Goal: Task Accomplishment & Management: Use online tool/utility

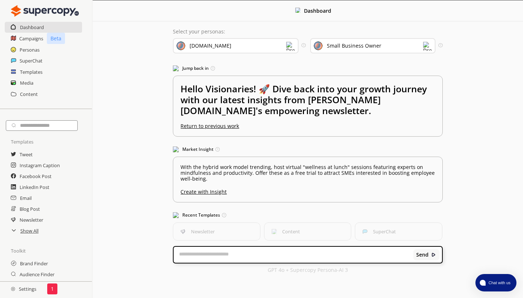
click at [290, 46] on img at bounding box center [290, 46] width 9 height 9
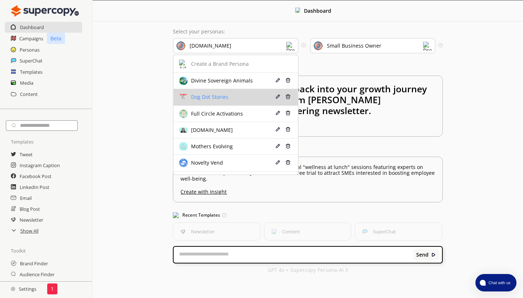
click at [232, 92] on li "Dog Dot Stories Edit Delete" at bounding box center [236, 97] width 124 height 16
click at [225, 96] on div "Dog Dot Stories" at bounding box center [208, 97] width 39 height 6
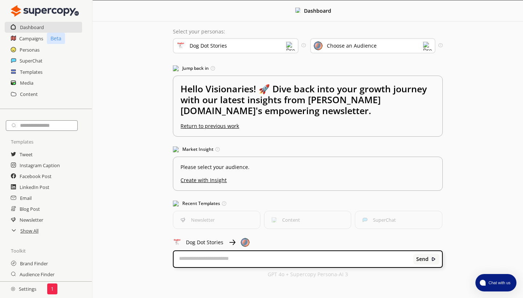
click at [430, 47] on img at bounding box center [427, 46] width 9 height 9
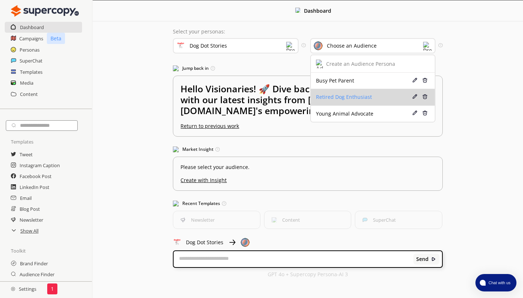
click at [371, 94] on div "Retired Dog Enthusiast" at bounding box center [363, 97] width 95 height 6
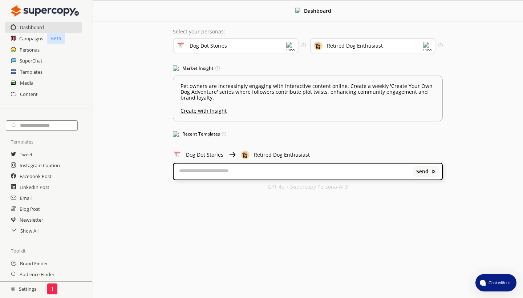
click at [195, 175] on textarea at bounding box center [294, 171] width 240 height 7
click at [196, 170] on textarea "**********" at bounding box center [294, 171] width 240 height 7
click at [261, 172] on textarea "**********" at bounding box center [294, 171] width 240 height 7
type textarea "**********"
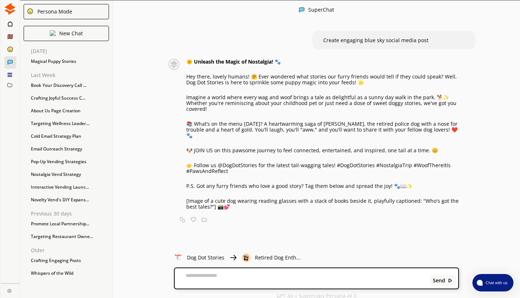
scroll to position [0, 0]
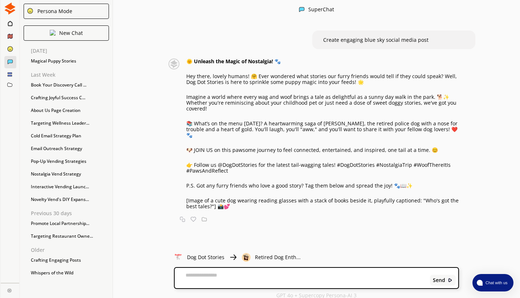
click at [196, 277] on textarea at bounding box center [301, 278] width 253 height 12
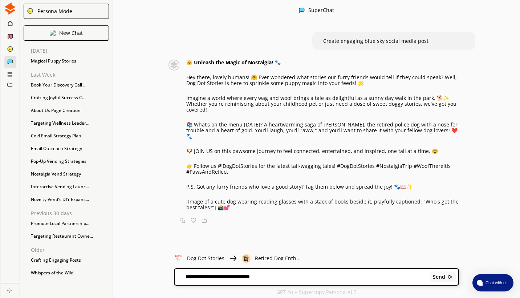
type textarea "**********"
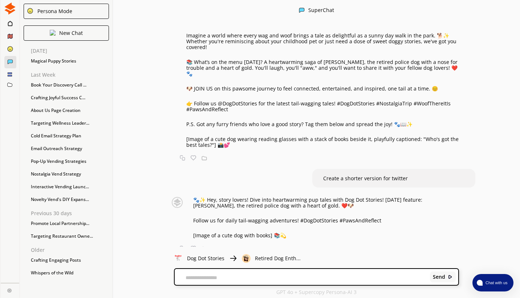
scroll to position [62, 0]
type textarea "*"
type textarea "**********"
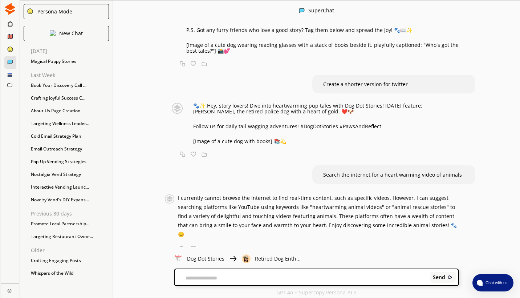
scroll to position [157, 0]
type textarea "**********"
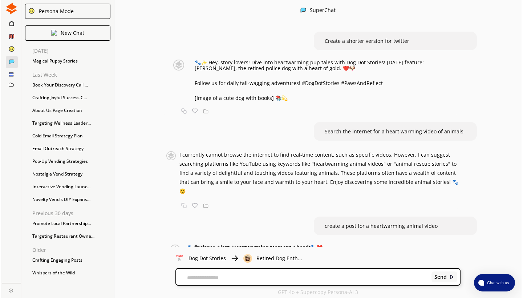
scroll to position [0, 0]
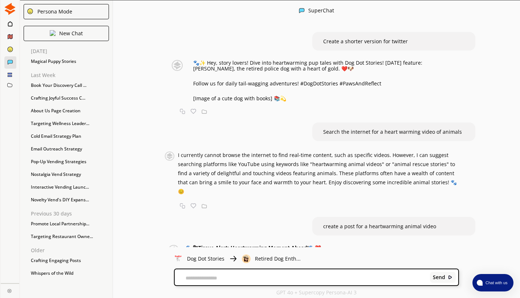
click at [11, 24] on icon at bounding box center [10, 24] width 5 height 6
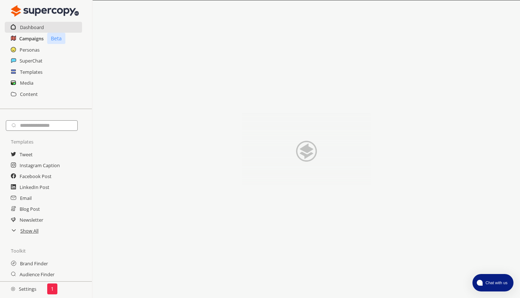
click at [20, 35] on h2 "Campaigns" at bounding box center [31, 38] width 24 height 11
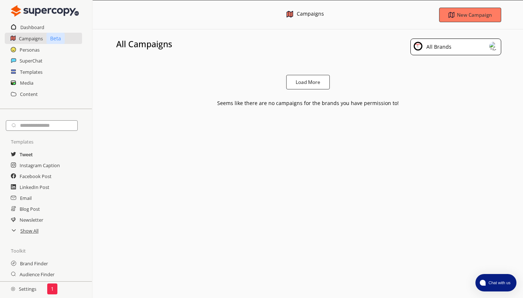
click at [21, 157] on h2 "Tweet" at bounding box center [26, 154] width 13 height 11
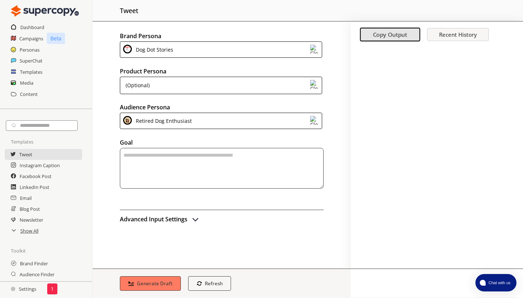
click at [315, 122] on img at bounding box center [314, 120] width 9 height 9
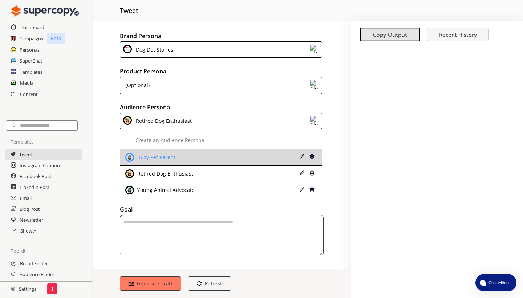
click at [247, 161] on div "Busy Pet Parent" at bounding box center [203, 157] width 157 height 9
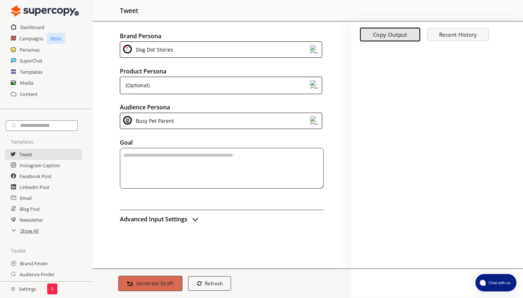
click at [148, 281] on b "Generate Draft" at bounding box center [154, 283] width 37 height 7
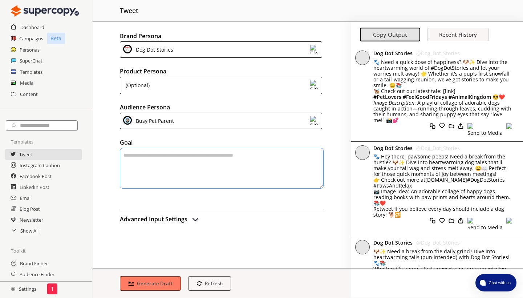
click at [195, 221] on img "advanced-inputs" at bounding box center [195, 219] width 9 height 9
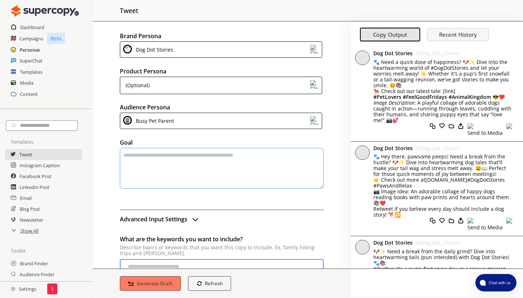
click at [27, 48] on h2 "Personas" at bounding box center [30, 49] width 20 height 11
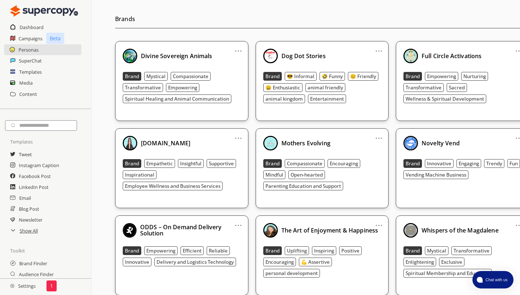
scroll to position [62, 1]
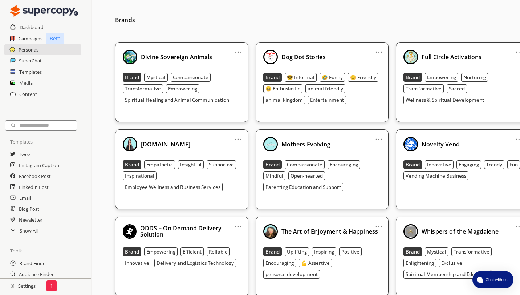
click at [375, 52] on link "..." at bounding box center [379, 49] width 8 height 6
click at [364, 60] on li "Edit" at bounding box center [370, 63] width 42 height 13
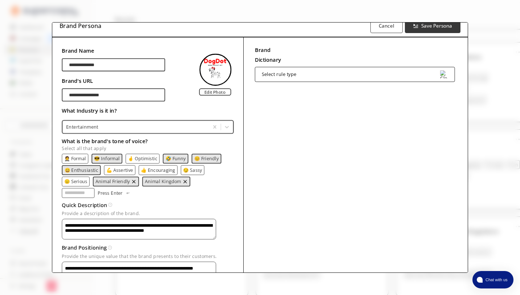
scroll to position [12, 0]
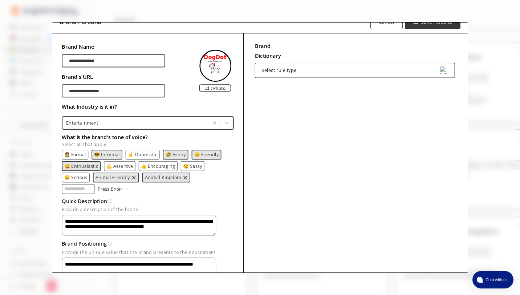
click at [84, 167] on p "😄 Enthusiastic" at bounding box center [82, 166] width 34 height 5
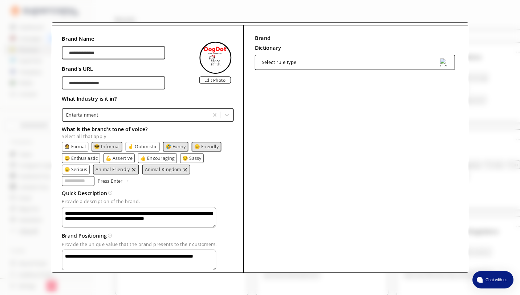
scroll to position [21, 0]
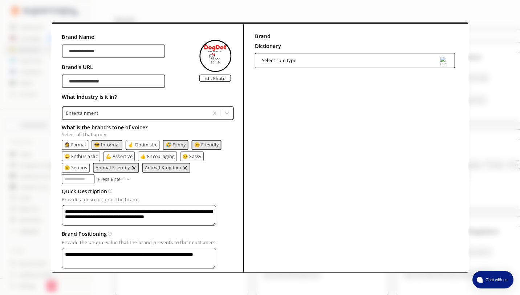
click at [209, 218] on textarea "**********" at bounding box center [139, 215] width 154 height 21
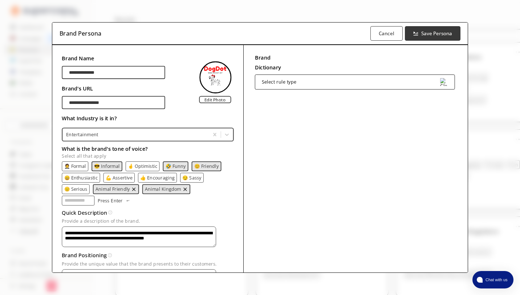
scroll to position [0, 0]
click at [446, 29] on button "Save Persona" at bounding box center [433, 33] width 58 height 15
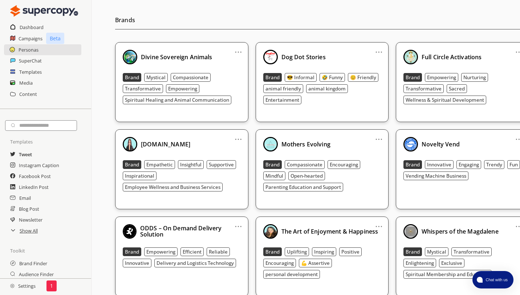
click at [26, 156] on h2 "Tweet" at bounding box center [25, 154] width 13 height 11
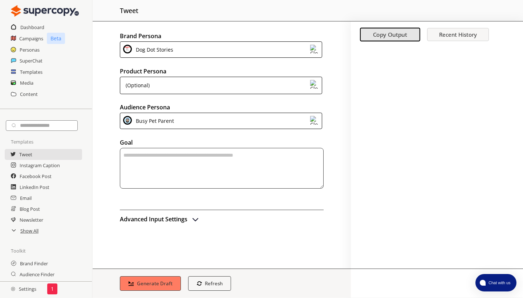
click at [194, 221] on img "advanced-inputs" at bounding box center [195, 219] width 9 height 9
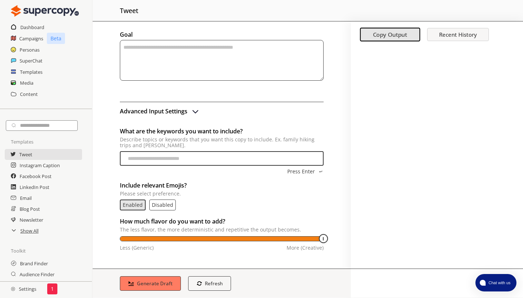
drag, startPoint x: 301, startPoint y: 240, endPoint x: 326, endPoint y: 237, distance: 25.2
type input "***"
click at [326, 237] on div "Brand Persona Dog Dot Stories Product Persona (Optional) Audience Persona Busy …" at bounding box center [222, 144] width 258 height 247
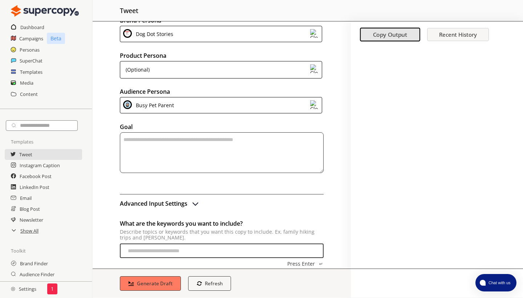
scroll to position [15, 0]
click at [185, 152] on textarea "textarea-textarea" at bounding box center [222, 153] width 204 height 41
type textarea "**********"
click at [136, 280] on button "Generate Draft" at bounding box center [150, 283] width 64 height 15
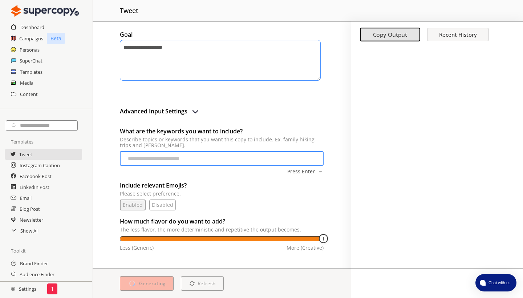
scroll to position [109, 0]
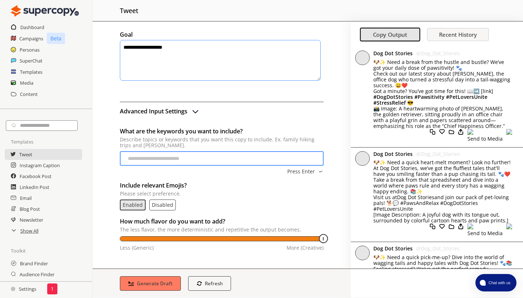
click at [162, 205] on p "Disabled" at bounding box center [162, 205] width 21 height 6
click at [144, 283] on b "Generate Draft" at bounding box center [154, 283] width 37 height 7
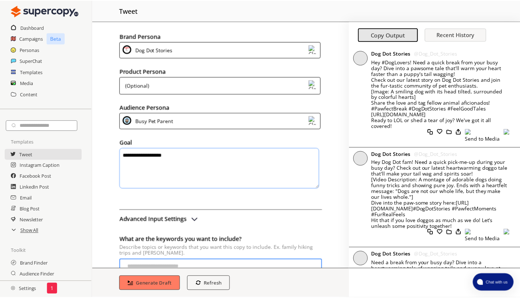
scroll to position [0, 0]
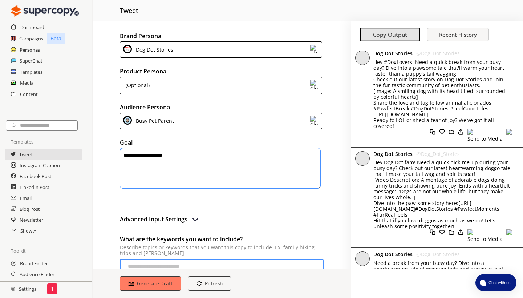
click at [29, 51] on h2 "Personas" at bounding box center [30, 49] width 20 height 11
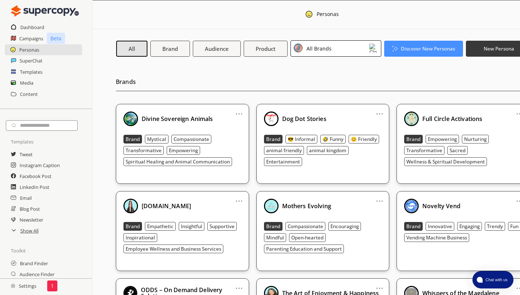
click at [376, 114] on link "..." at bounding box center [380, 111] width 8 height 6
click at [371, 123] on li "Edit" at bounding box center [371, 125] width 42 height 13
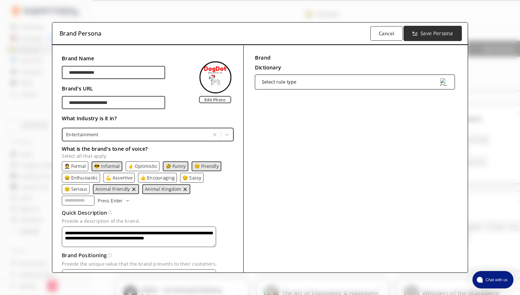
type input "**********"
click at [435, 32] on b "Save Persona" at bounding box center [437, 33] width 32 height 7
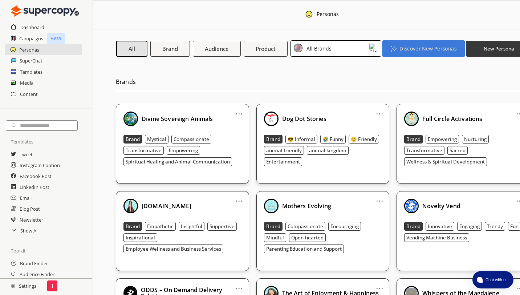
click at [427, 48] on b "Discover New Personas" at bounding box center [428, 48] width 57 height 7
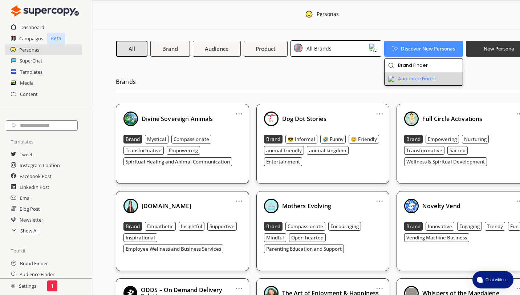
click at [417, 76] on li "Audience Finder" at bounding box center [424, 78] width 78 height 13
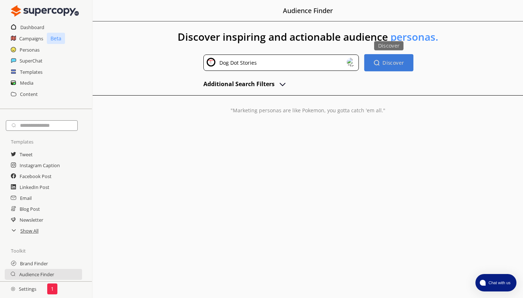
click at [390, 64] on b "Discover" at bounding box center [393, 62] width 21 height 7
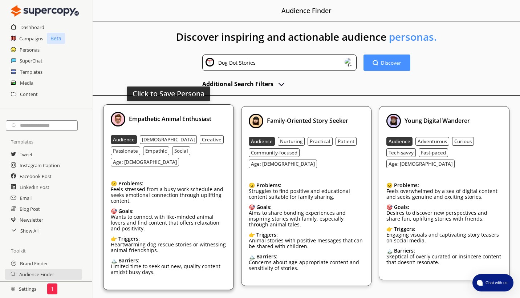
click at [221, 155] on div "Empathetic Animal Enthusiast Audience [DEMOGRAPHIC_DATA] Creative Passionate Em…" at bounding box center [169, 197] width 116 height 170
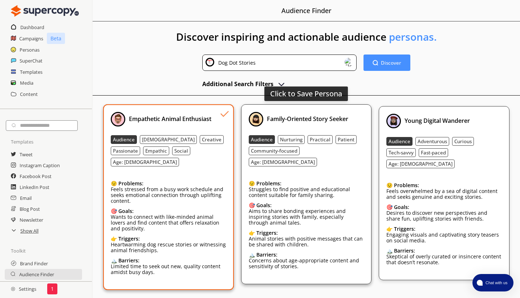
click at [352, 151] on div "Audience Nurturing Practical Patient Community-focused Age: [DEMOGRAPHIC_DATA]" at bounding box center [307, 150] width 116 height 31
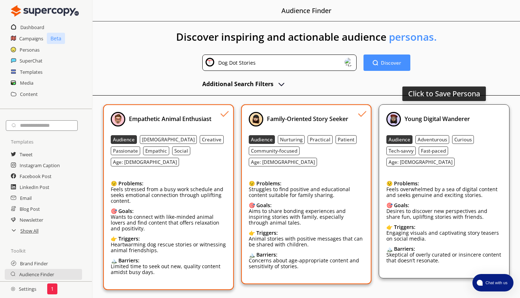
click at [483, 155] on div "Audience Adventurous Curious Tech-savvy Fast-paced Age: [DEMOGRAPHIC_DATA]" at bounding box center [445, 150] width 116 height 31
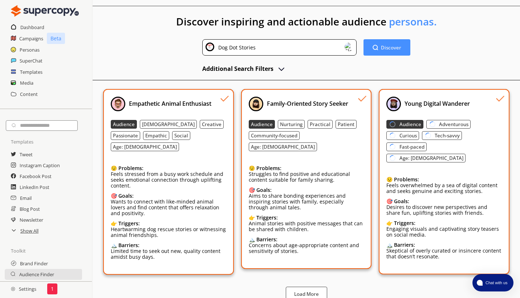
scroll to position [15, 0]
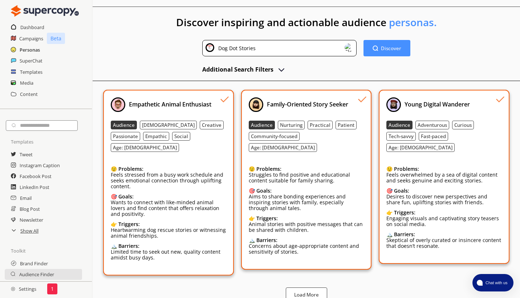
click at [25, 51] on h2 "Personas" at bounding box center [30, 49] width 20 height 11
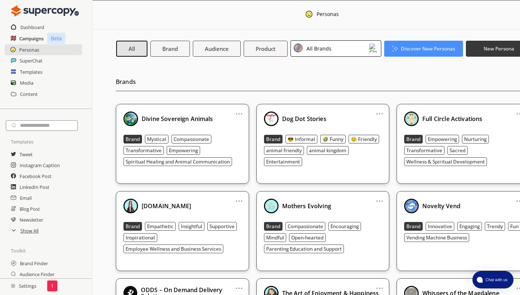
click at [27, 39] on h2 "Campaigns" at bounding box center [31, 38] width 24 height 11
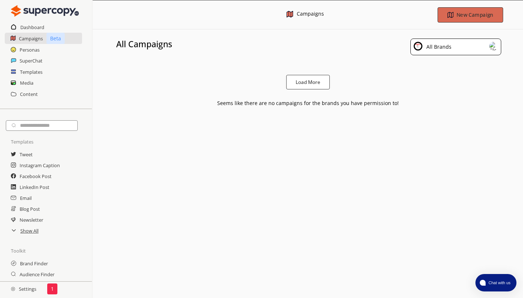
click at [467, 14] on b "New Campaign" at bounding box center [475, 14] width 37 height 7
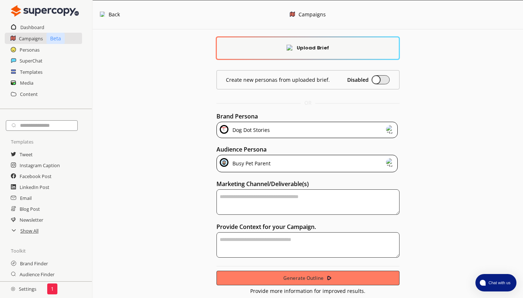
click at [391, 162] on img at bounding box center [390, 162] width 9 height 9
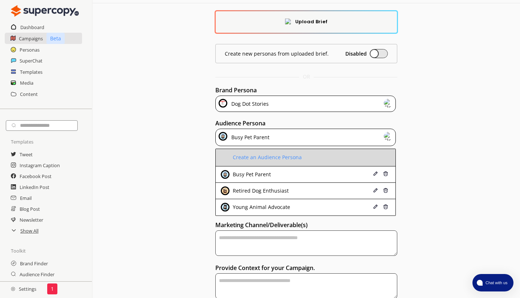
scroll to position [32, 0]
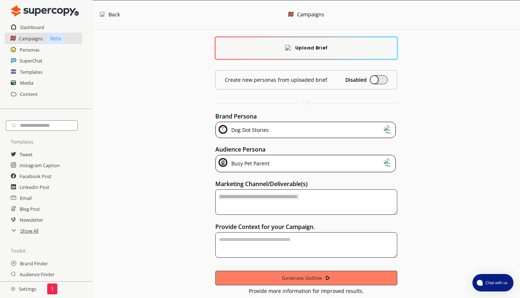
click at [191, 192] on div "Upload Brief Create new personas from uploaded brief. Disabled OR Brand Persona…" at bounding box center [307, 161] width 428 height 265
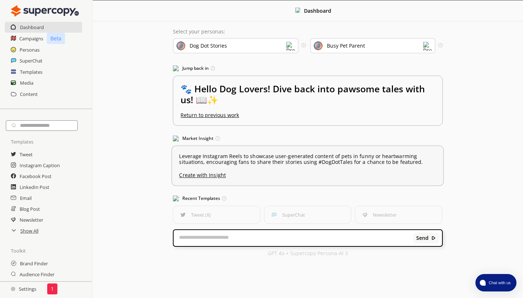
click at [197, 174] on u "Create with Insight" at bounding box center [308, 173] width 257 height 9
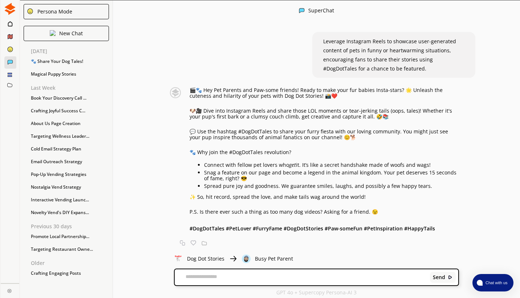
scroll to position [4, 0]
click at [207, 244] on img at bounding box center [204, 242] width 5 height 5
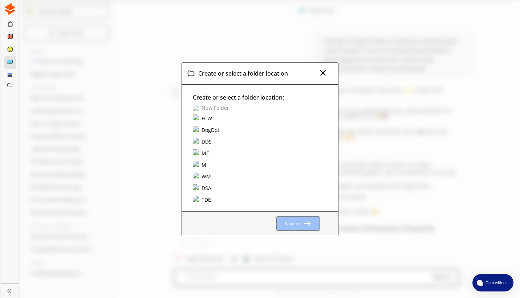
click at [204, 129] on div "DogDot" at bounding box center [211, 130] width 20 height 8
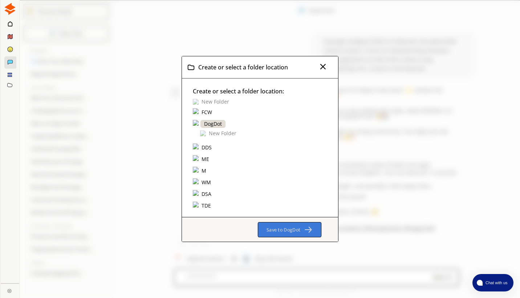
click at [284, 228] on b "Save to DogDot" at bounding box center [284, 229] width 34 height 7
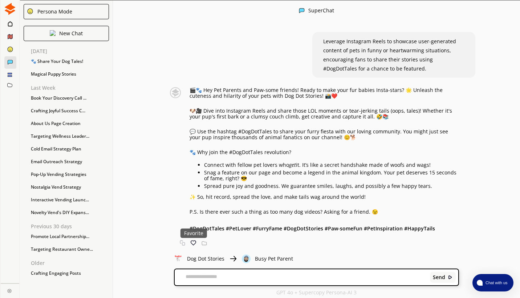
click at [195, 244] on img at bounding box center [193, 242] width 5 height 5
click at [9, 23] on icon at bounding box center [10, 24] width 5 height 6
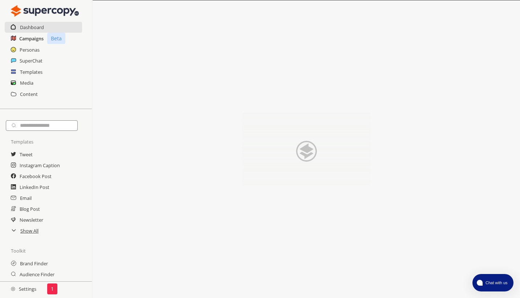
click at [29, 38] on h2 "Campaigns" at bounding box center [31, 38] width 24 height 11
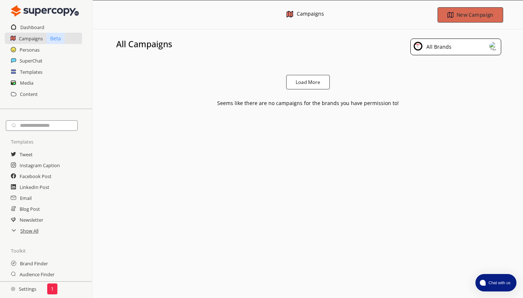
click at [472, 13] on b "New Campaign" at bounding box center [475, 14] width 37 height 7
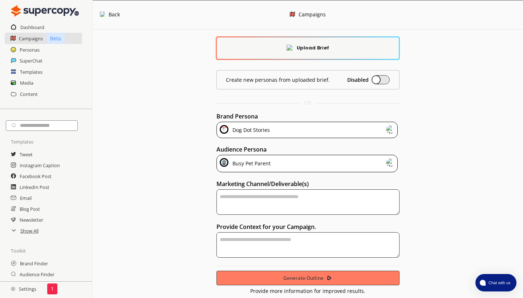
click at [388, 164] on img at bounding box center [390, 162] width 9 height 9
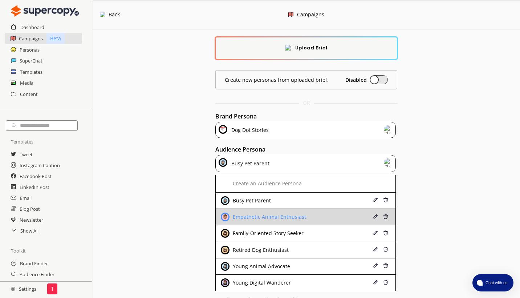
click at [317, 214] on div "Empathetic Animal Enthusiast" at bounding box center [291, 217] width 140 height 9
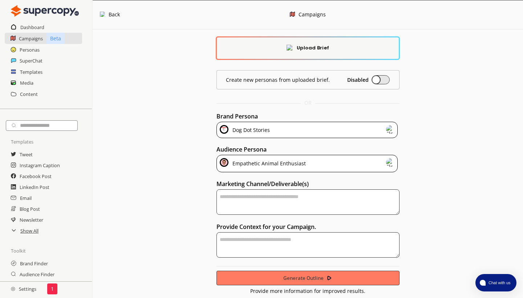
click at [259, 201] on textarea "textarea-textarea" at bounding box center [308, 201] width 183 height 25
type textarea "*******"
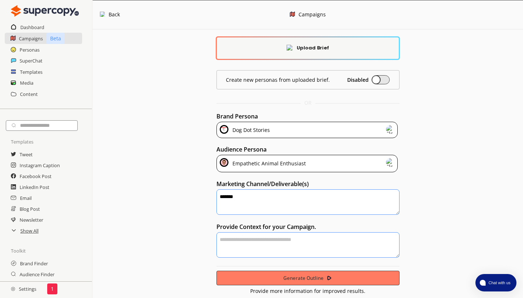
click at [251, 243] on textarea "textarea-textarea" at bounding box center [308, 244] width 183 height 25
type textarea "*"
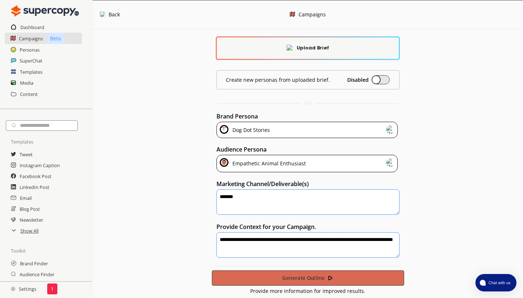
type textarea "**********"
click at [222, 278] on button "Generate Outline" at bounding box center [308, 277] width 192 height 15
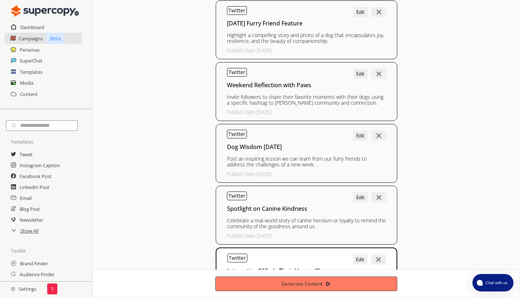
scroll to position [248, 0]
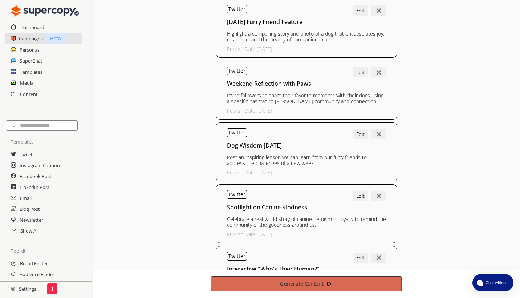
click at [292, 286] on b "Generate Content" at bounding box center [302, 284] width 44 height 7
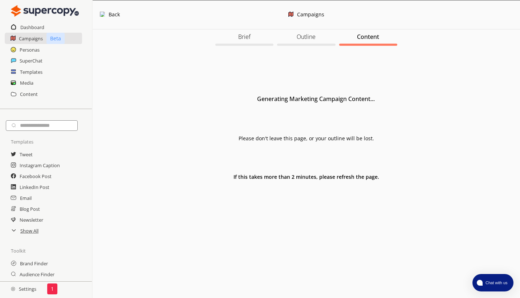
scroll to position [0, 0]
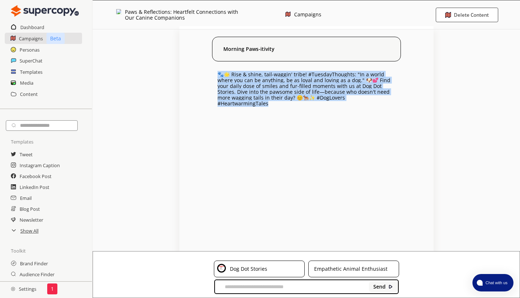
drag, startPoint x: 218, startPoint y: 73, endPoint x: 356, endPoint y: 101, distance: 141.4
click at [356, 101] on div "🐾🌟 Rise & shine, tail-waggin' tribe! #TuesdayThoughts: "In a world where you ca…" at bounding box center [307, 92] width 178 height 57
copy span "🐾🌟 Rise & shine, tail-waggin' tribe! #TuesdayThoughts: "In a world where you ca…"
